Goal: Task Accomplishment & Management: Use online tool/utility

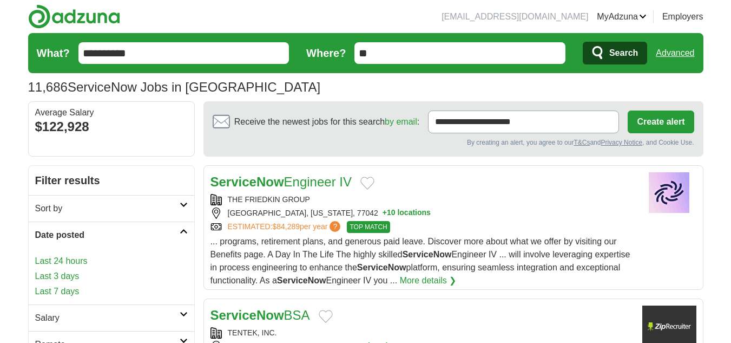
click at [67, 264] on link "Last 24 hours" at bounding box center [111, 260] width 153 height 13
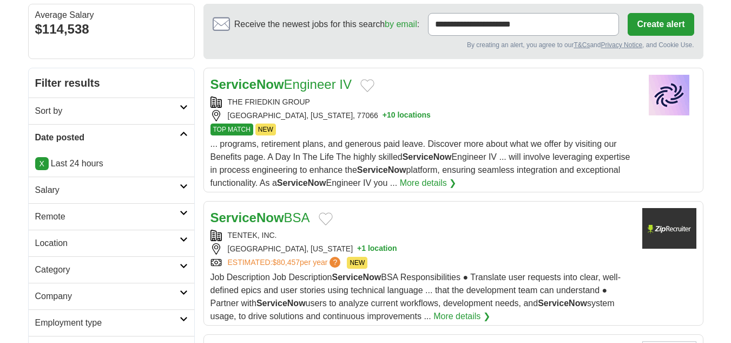
scroll to position [108, 0]
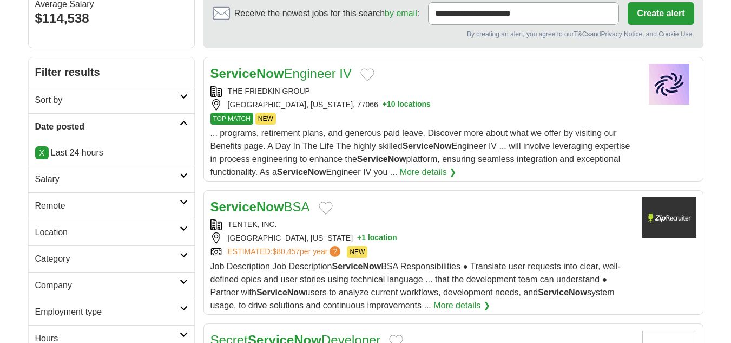
click at [63, 208] on h2 "Remote" at bounding box center [107, 205] width 144 height 13
click at [67, 226] on div "Remote jobs" at bounding box center [112, 232] width 166 height 26
click at [67, 229] on link "Remote jobs" at bounding box center [59, 231] width 49 height 9
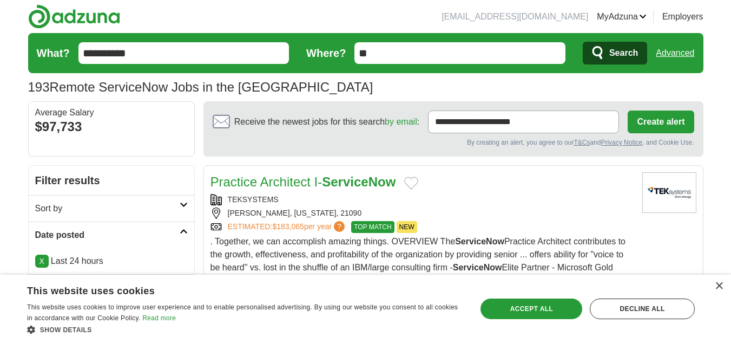
click at [293, 180] on link "Practice Architect I- ServiceNow" at bounding box center [304, 181] width 186 height 15
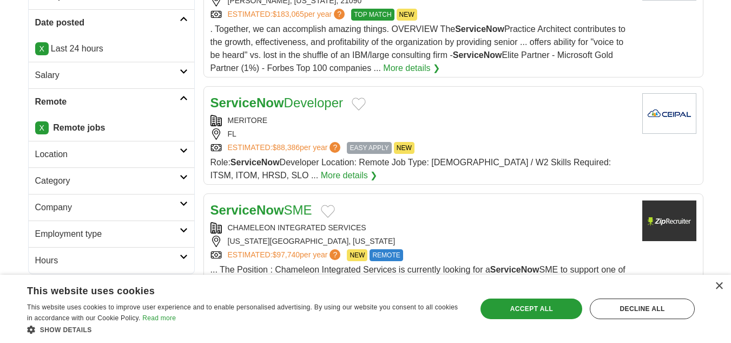
scroll to position [216, 0]
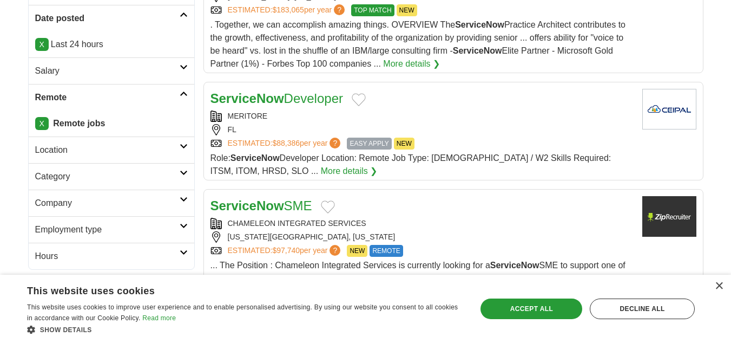
click at [279, 97] on strong "ServiceNow" at bounding box center [248, 98] width 74 height 15
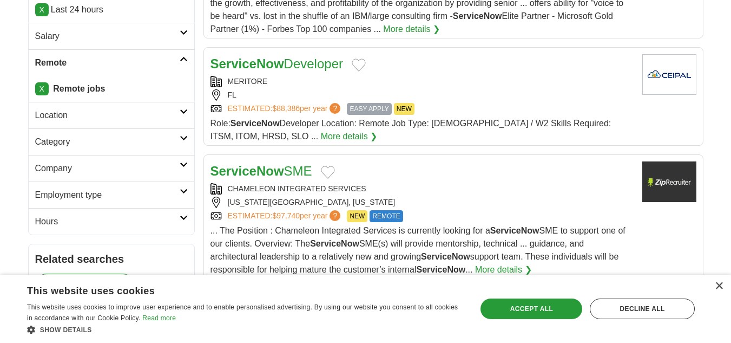
scroll to position [271, 0]
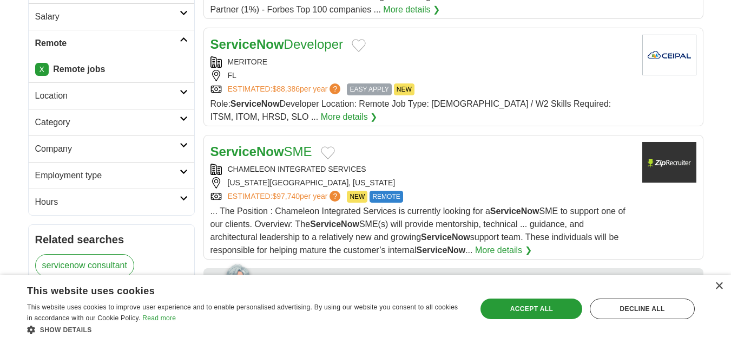
click at [279, 157] on strong "ServiceNow" at bounding box center [248, 151] width 74 height 15
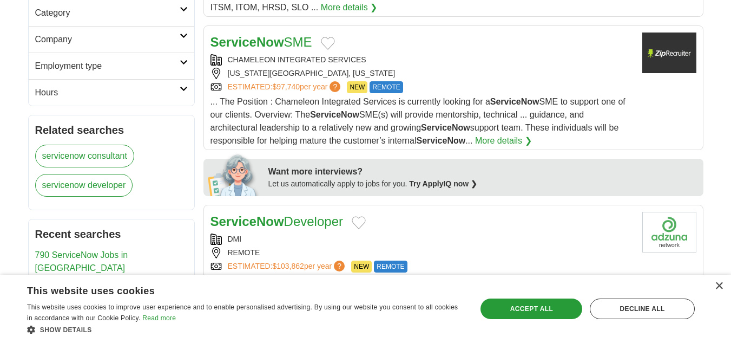
scroll to position [379, 0]
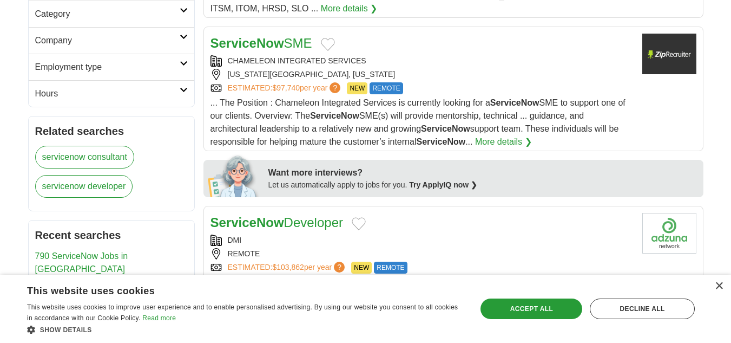
click at [260, 39] on strong "ServiceNow" at bounding box center [248, 43] width 74 height 15
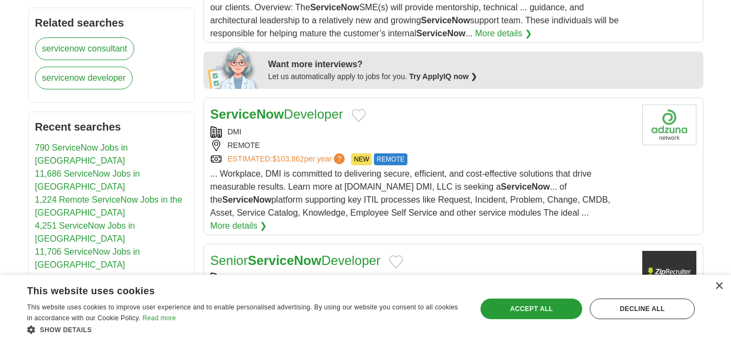
scroll to position [433, 0]
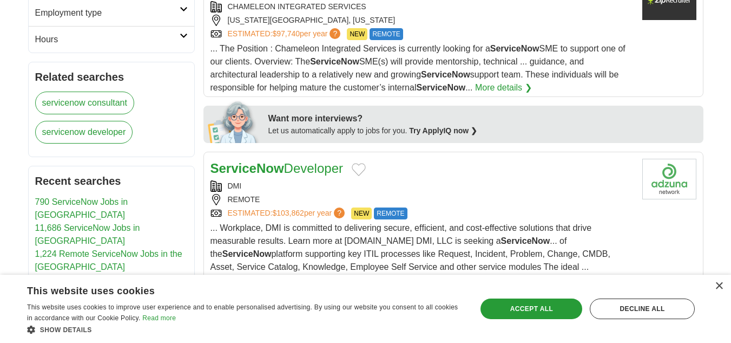
click at [292, 168] on link "ServiceNow Developer" at bounding box center [277, 168] width 133 height 15
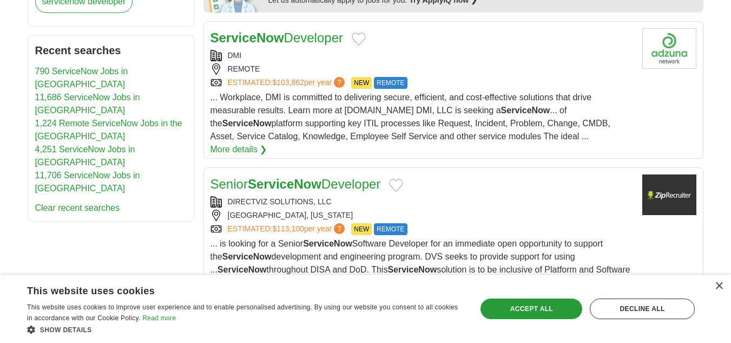
scroll to position [595, 0]
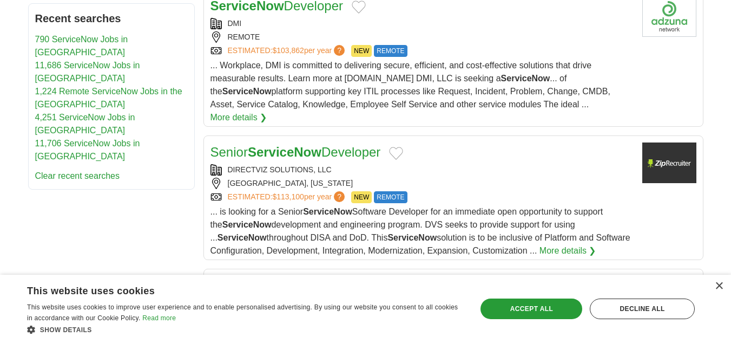
click at [310, 144] on strong "ServiceNow" at bounding box center [285, 151] width 74 height 15
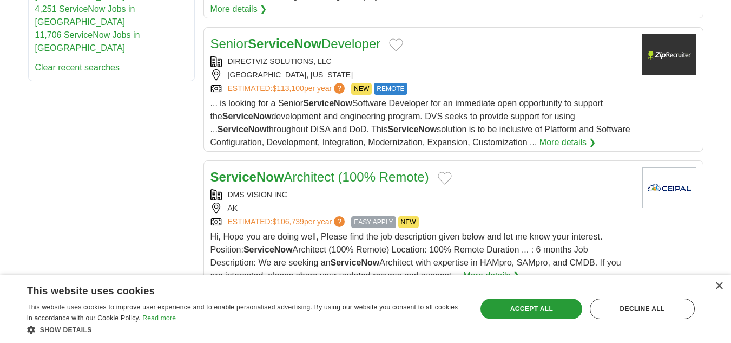
scroll to position [758, 0]
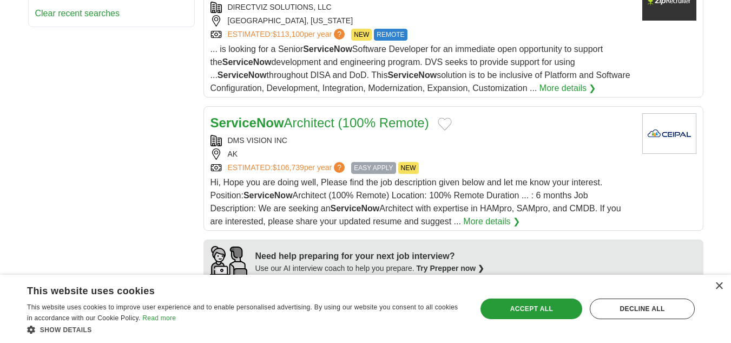
click at [293, 115] on link "ServiceNow Architect (100% Remote)" at bounding box center [320, 122] width 219 height 15
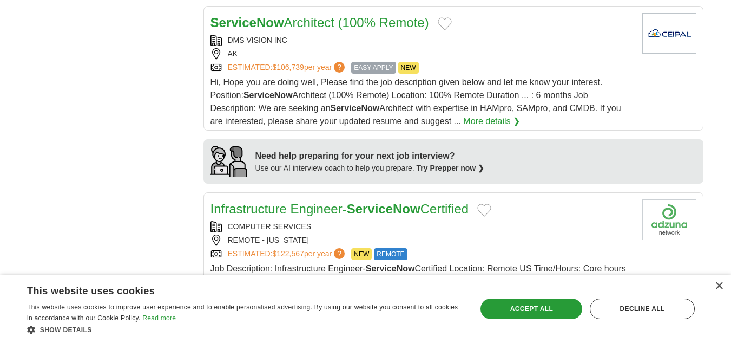
scroll to position [866, 0]
